Goal: Task Accomplishment & Management: Use online tool/utility

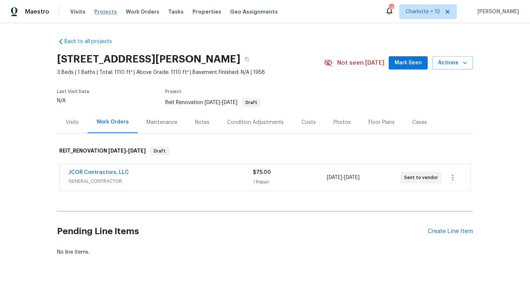
click at [98, 11] on span "Projects" at bounding box center [105, 11] width 23 height 7
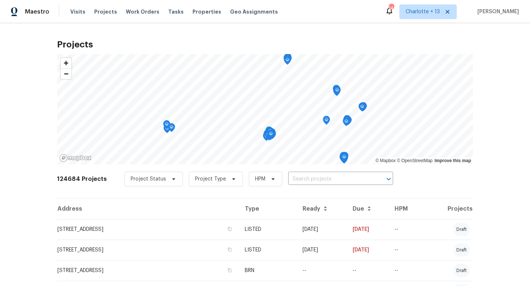
click at [294, 178] on input "text" at bounding box center [330, 179] width 84 height 11
type input "6154 b"
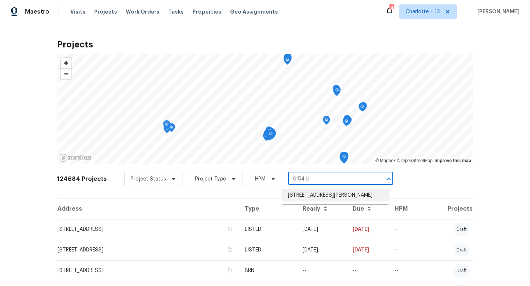
click at [302, 198] on li "[STREET_ADDRESS][PERSON_NAME]" at bounding box center [335, 196] width 107 height 12
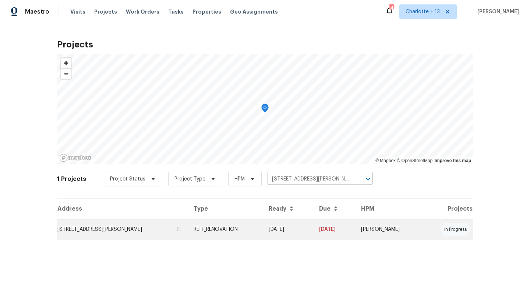
click at [267, 229] on td "[DATE]" at bounding box center [288, 229] width 50 height 21
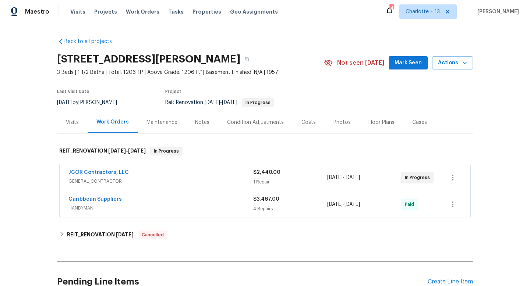
scroll to position [20, 0]
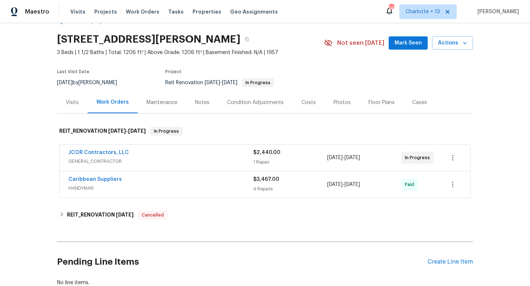
click at [223, 190] on span "HANDYMAN" at bounding box center [160, 188] width 185 height 7
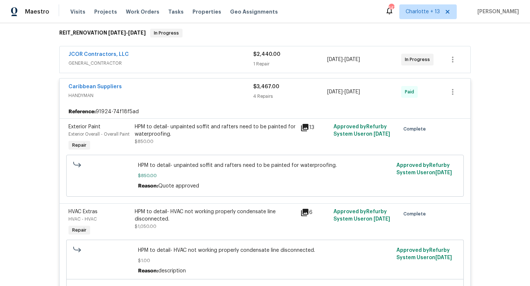
scroll to position [135, 0]
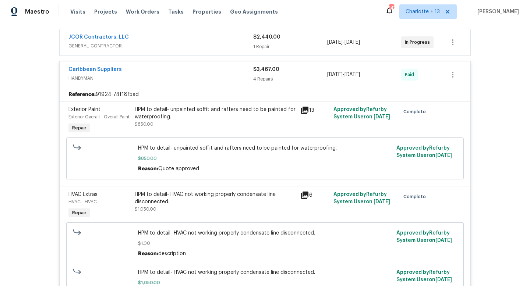
click at [200, 124] on div "HPM to detail- unpainted soffit and rafters need to be painted for waterproofin…" at bounding box center [215, 117] width 161 height 22
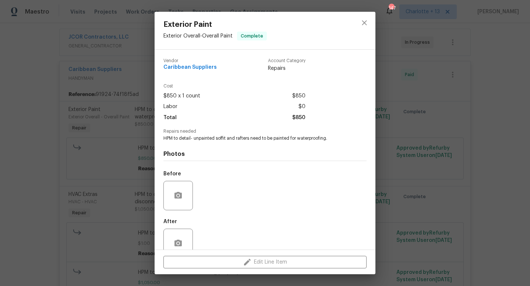
scroll to position [16, 0]
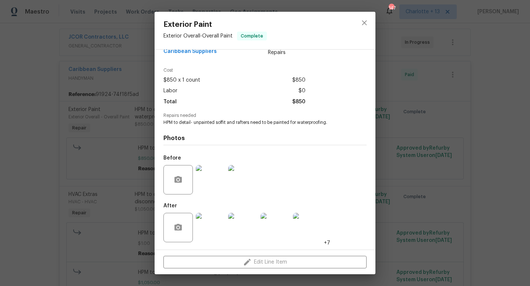
click at [210, 224] on img at bounding box center [210, 227] width 29 height 29
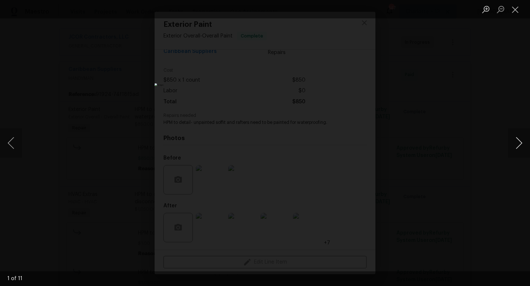
click at [514, 142] on button "Next image" at bounding box center [519, 142] width 22 height 29
click at [516, 11] on button "Close lightbox" at bounding box center [515, 9] width 15 height 13
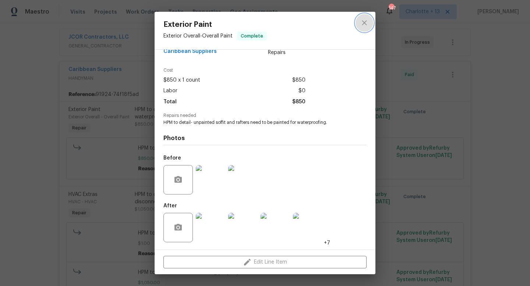
click at [363, 23] on icon "close" at bounding box center [364, 22] width 9 height 9
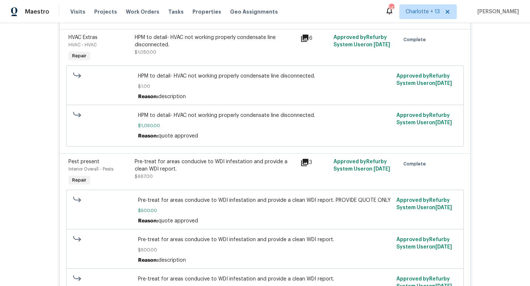
scroll to position [301, 0]
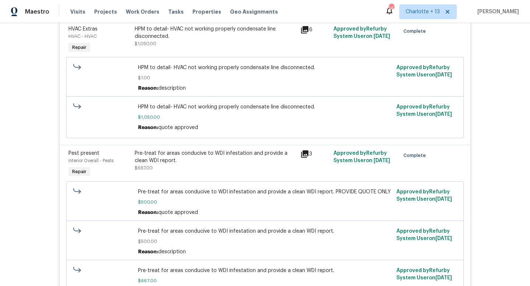
click at [195, 166] on div "Pre-treat for areas conducive to WDI infestation and provide a clean WDI report…" at bounding box center [215, 161] width 161 height 22
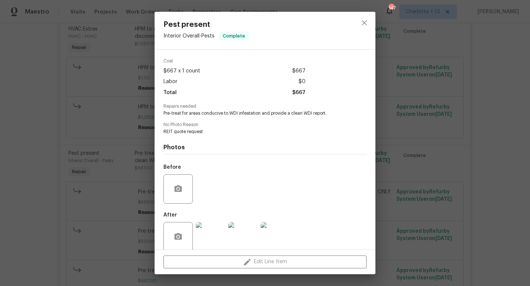
scroll to position [34, 0]
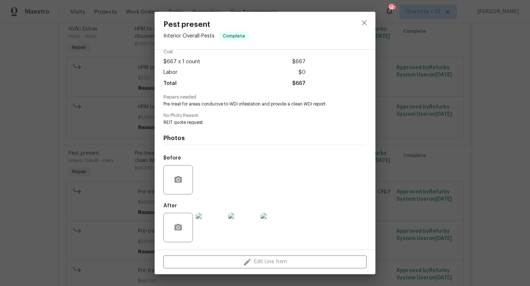
click at [207, 220] on img at bounding box center [210, 227] width 29 height 29
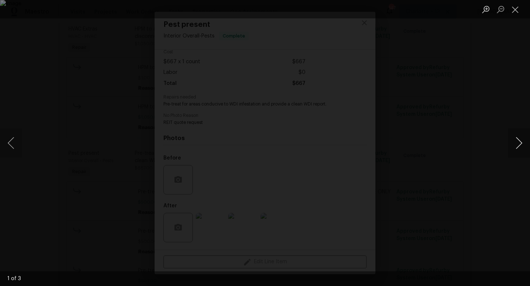
click at [523, 141] on button "Next image" at bounding box center [519, 142] width 22 height 29
click at [516, 142] on button "Next image" at bounding box center [519, 142] width 22 height 29
click at [519, 144] on button "Next image" at bounding box center [519, 142] width 22 height 29
click at [514, 13] on button "Close lightbox" at bounding box center [515, 9] width 15 height 13
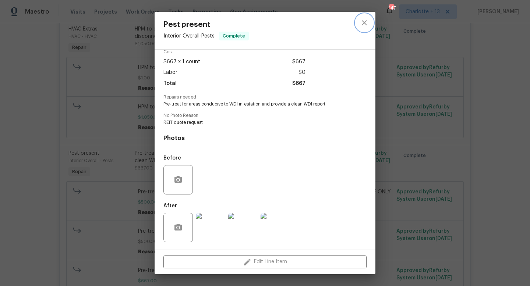
click at [363, 24] on icon "close" at bounding box center [364, 22] width 5 height 5
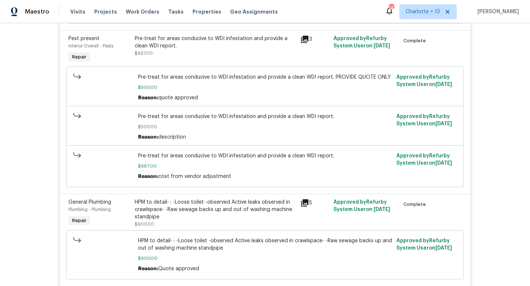
scroll to position [428, 0]
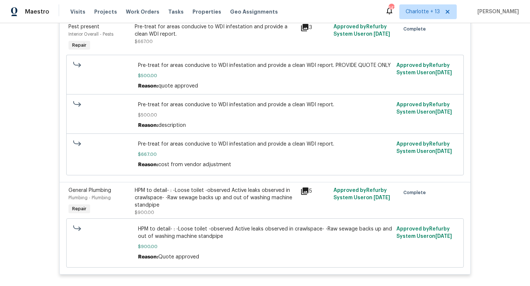
click at [206, 113] on span "$500.00" at bounding box center [265, 115] width 254 height 7
click at [198, 77] on span "$500.00" at bounding box center [265, 75] width 254 height 7
click at [202, 163] on div "Reason: cost from vendor adjustment" at bounding box center [265, 164] width 254 height 7
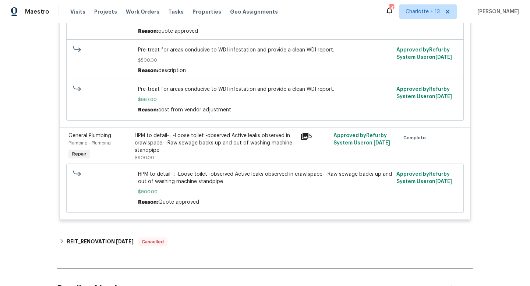
scroll to position [483, 0]
click at [211, 185] on span "HPM to detail- : -Loose toilet -observed Active leaks observed in crawlspace- -…" at bounding box center [265, 177] width 254 height 15
click at [222, 146] on div "HPM to detail- : -Loose toilet -observed Active leaks observed in crawlspace- -…" at bounding box center [215, 143] width 161 height 22
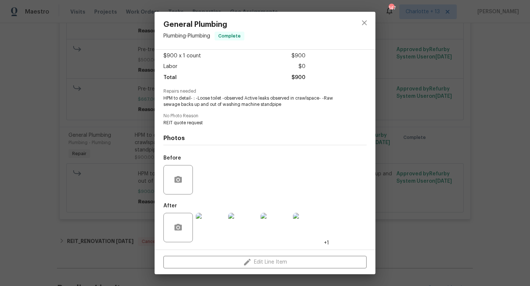
scroll to position [40, 0]
click at [216, 232] on img at bounding box center [210, 227] width 29 height 29
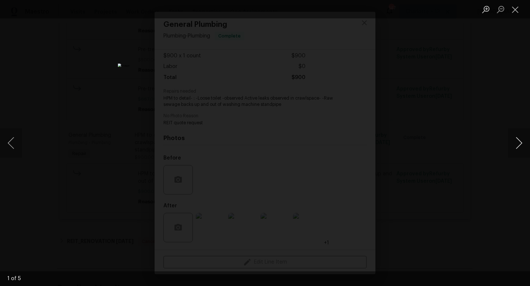
click at [517, 143] on button "Next image" at bounding box center [519, 142] width 22 height 29
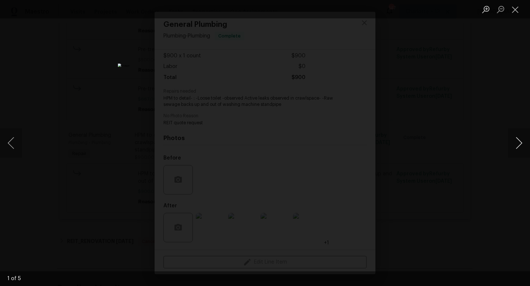
click at [517, 143] on button "Next image" at bounding box center [519, 142] width 22 height 29
click at [517, 144] on button "Next image" at bounding box center [519, 142] width 22 height 29
click at [516, 11] on button "Close lightbox" at bounding box center [515, 9] width 15 height 13
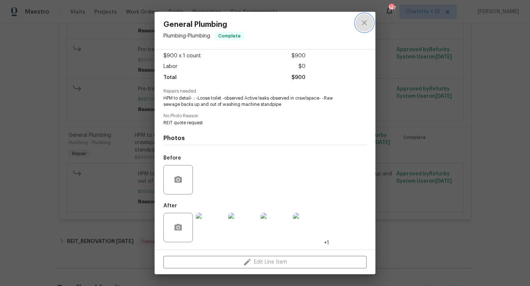
click at [366, 23] on icon "close" at bounding box center [364, 22] width 9 height 9
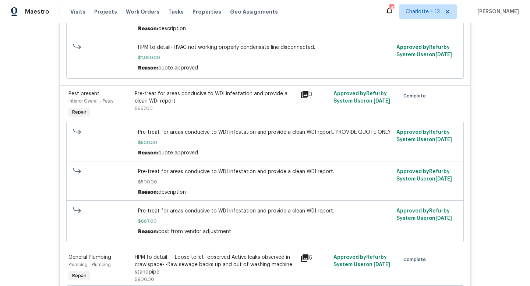
scroll to position [348, 0]
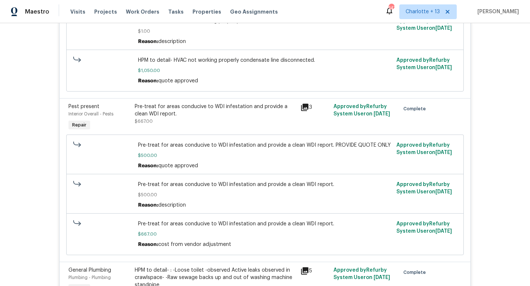
click at [188, 120] on div "Pre-treat for areas conducive to WDI infestation and provide a clean WDI report…" at bounding box center [215, 114] width 161 height 22
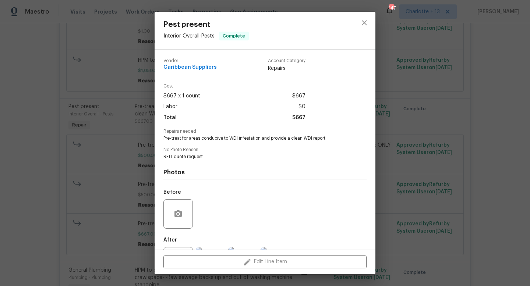
scroll to position [34, 0]
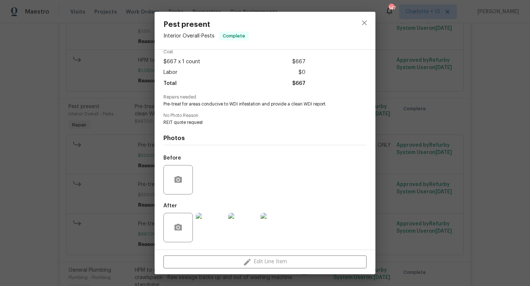
click at [211, 223] on img at bounding box center [210, 227] width 29 height 29
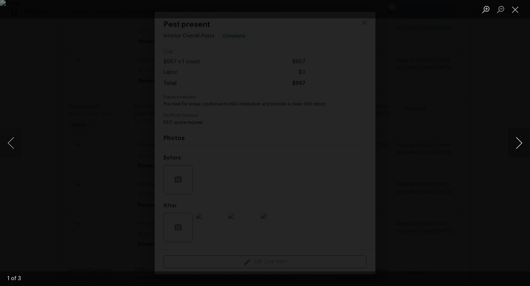
click at [514, 142] on button "Next image" at bounding box center [519, 142] width 22 height 29
click at [522, 144] on button "Next image" at bounding box center [519, 142] width 22 height 29
click at [516, 9] on button "Close lightbox" at bounding box center [515, 9] width 15 height 13
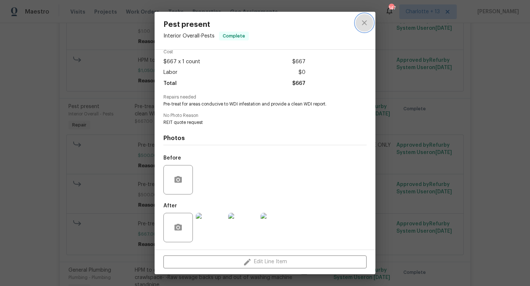
click at [363, 25] on icon "close" at bounding box center [364, 22] width 9 height 9
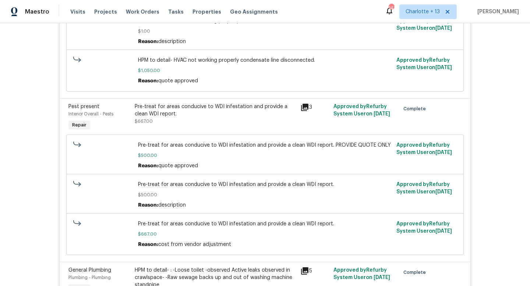
click at [194, 114] on div "Pre-treat for areas conducive to WDI infestation and provide a clean WDI report." at bounding box center [215, 110] width 161 height 15
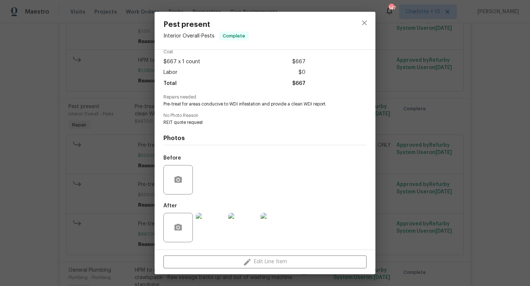
click at [213, 226] on img at bounding box center [210, 227] width 29 height 29
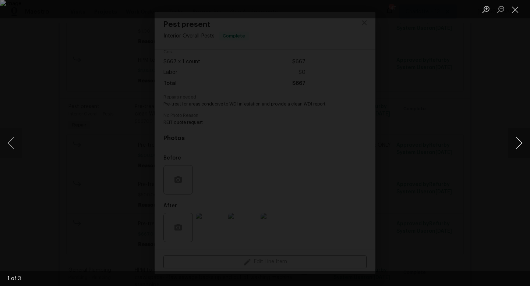
click at [516, 146] on button "Next image" at bounding box center [519, 142] width 22 height 29
drag, startPoint x: 516, startPoint y: 146, endPoint x: 501, endPoint y: 29, distance: 118.4
click at [502, 30] on div "3 of 3" at bounding box center [265, 143] width 530 height 286
click at [451, 14] on div "Lightbox" at bounding box center [265, 9] width 530 height 18
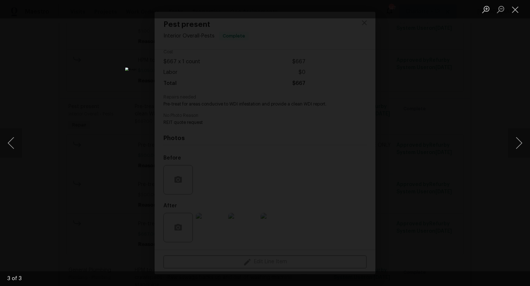
click at [431, 9] on div "Lightbox" at bounding box center [265, 9] width 530 height 18
click at [124, 15] on div "Lightbox" at bounding box center [265, 9] width 530 height 18
click at [13, 145] on button "Previous image" at bounding box center [11, 142] width 22 height 29
click at [516, 10] on button "Close lightbox" at bounding box center [515, 9] width 15 height 13
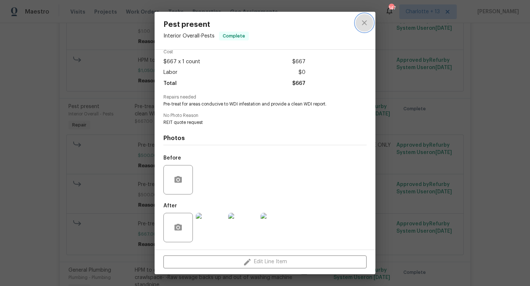
click at [365, 24] on icon "close" at bounding box center [364, 22] width 9 height 9
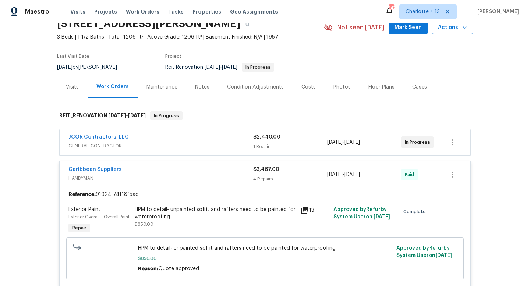
scroll to position [0, 0]
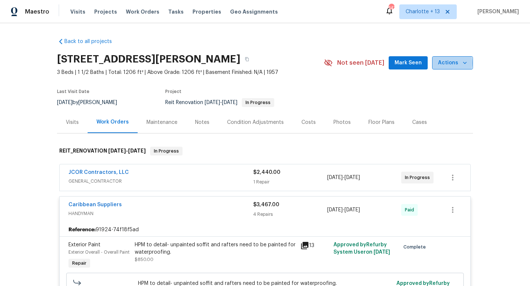
click at [449, 63] on span "Actions" at bounding box center [452, 63] width 29 height 9
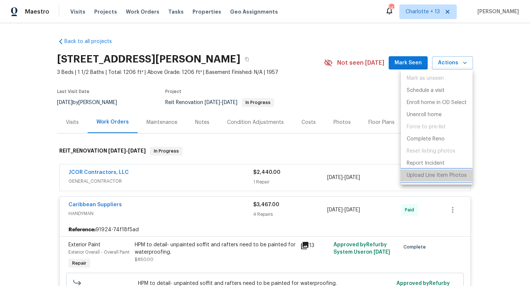
click at [428, 175] on p "Upload Line Item Photos" at bounding box center [437, 176] width 60 height 8
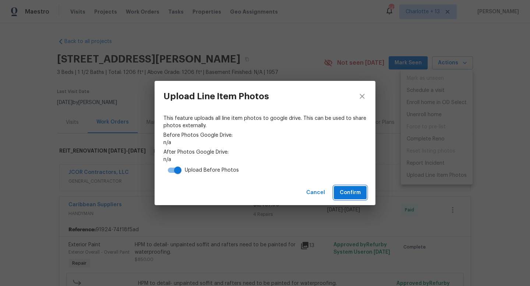
click at [347, 193] on span "Confirm" at bounding box center [350, 192] width 21 height 9
click at [346, 193] on span "Confirm" at bounding box center [350, 192] width 21 height 9
click at [178, 170] on input "checkbox" at bounding box center [178, 170] width 42 height 14
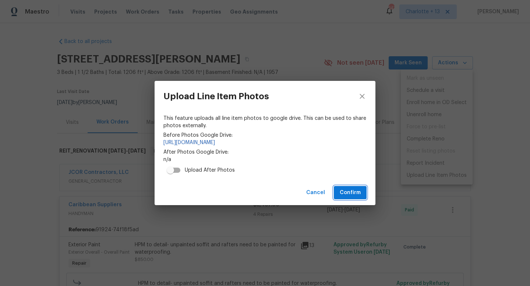
click at [353, 192] on span "Confirm" at bounding box center [350, 192] width 21 height 9
click at [172, 170] on input "checkbox" at bounding box center [170, 170] width 42 height 14
click at [179, 172] on input "checkbox" at bounding box center [178, 170] width 42 height 14
checkbox input "false"
click at [346, 192] on span "Confirm" at bounding box center [350, 192] width 21 height 9
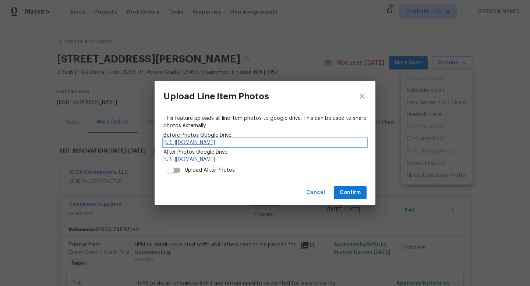
click at [285, 143] on link "[URL][DOMAIN_NAME]" at bounding box center [264, 142] width 203 height 7
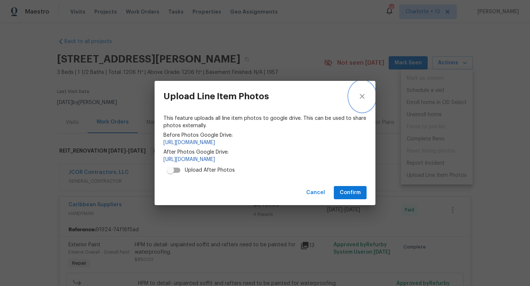
click at [360, 96] on icon "close" at bounding box center [362, 96] width 9 height 9
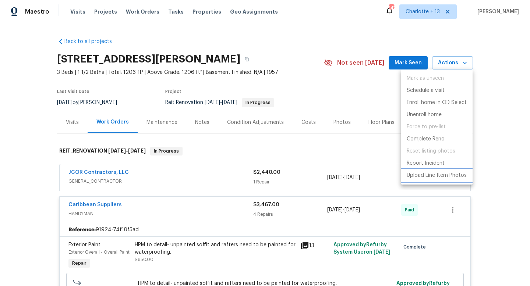
click at [437, 178] on p "Upload Line Item Photos" at bounding box center [437, 176] width 60 height 8
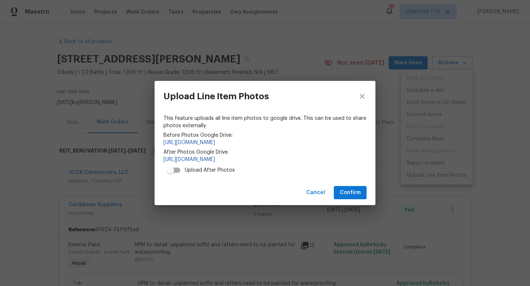
click at [173, 171] on input "checkbox" at bounding box center [170, 170] width 42 height 14
checkbox input "true"
click at [348, 194] on span "Confirm" at bounding box center [350, 192] width 21 height 9
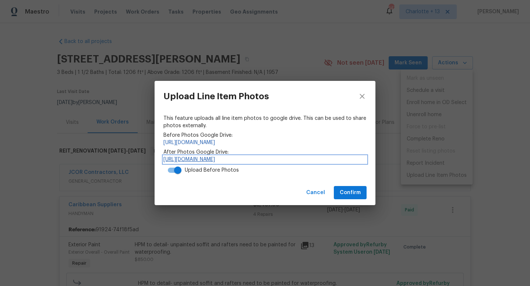
click at [210, 162] on link "[URL][DOMAIN_NAME]" at bounding box center [264, 159] width 203 height 7
